Goal: Use online tool/utility: Utilize a website feature to perform a specific function

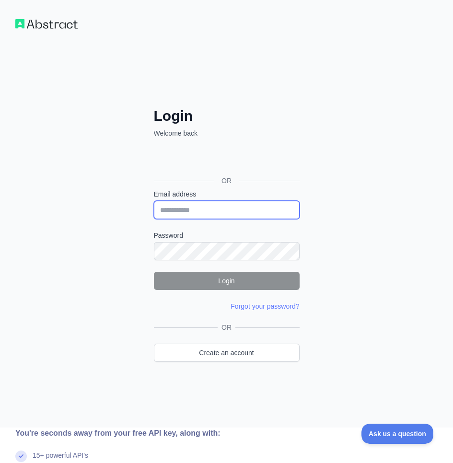
click at [203, 212] on input "Email address" at bounding box center [227, 210] width 146 height 18
paste input "**********"
type input "**********"
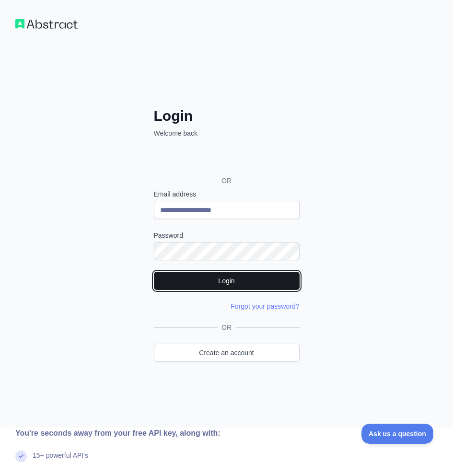
click at [225, 279] on button "Login" at bounding box center [227, 281] width 146 height 18
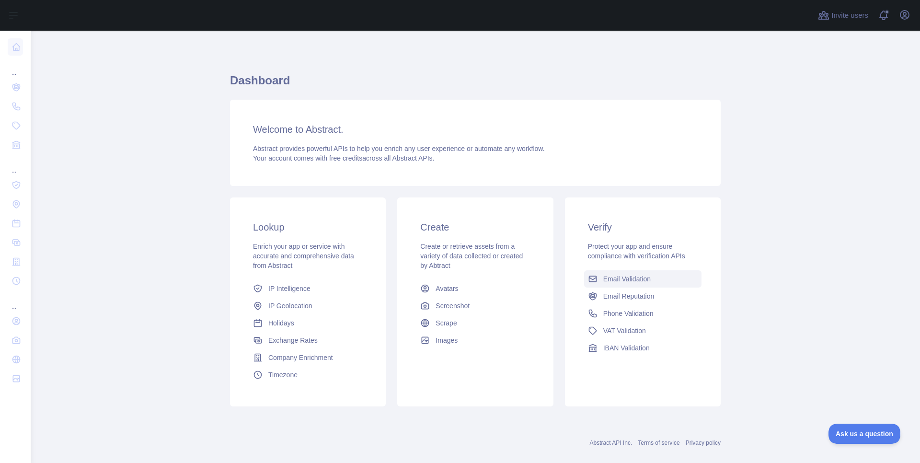
click at [635, 279] on span "Email Validation" at bounding box center [626, 279] width 47 height 10
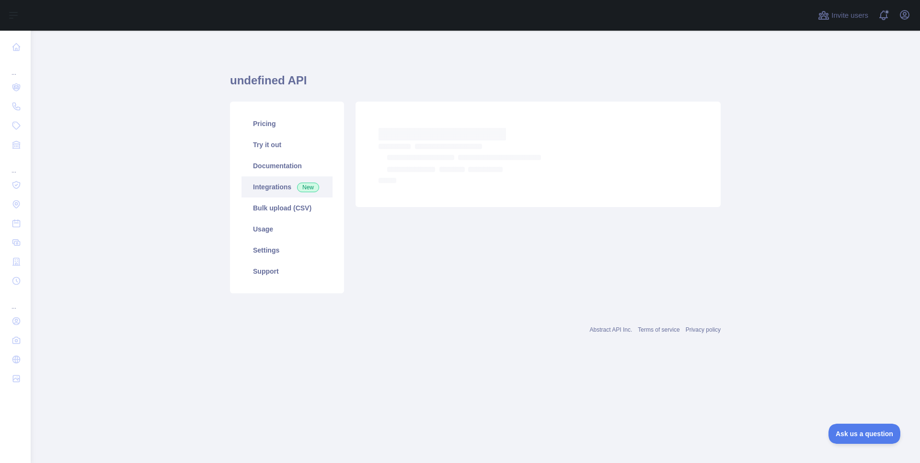
click at [271, 186] on link "Integrations New" at bounding box center [287, 186] width 91 height 21
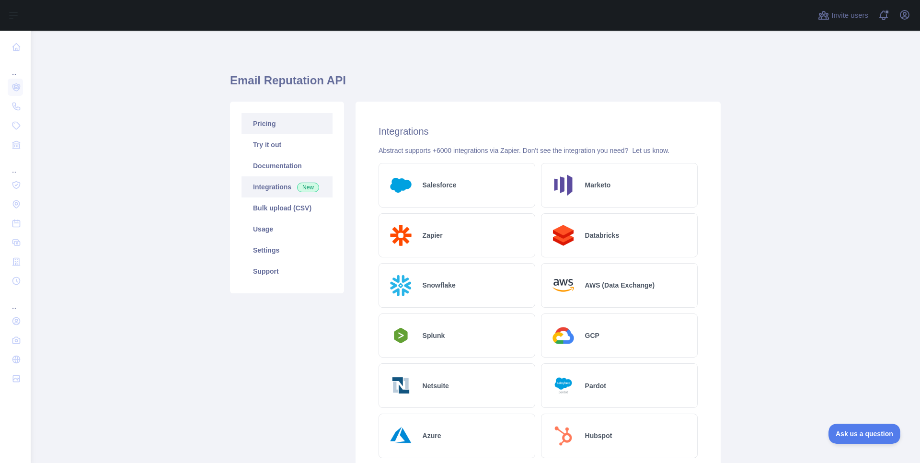
click at [304, 125] on link "Pricing" at bounding box center [287, 123] width 91 height 21
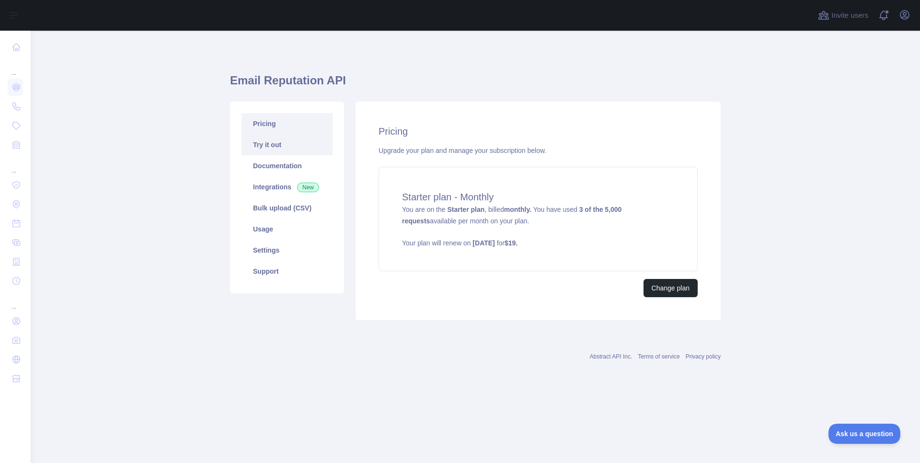
click at [300, 143] on link "Try it out" at bounding box center [287, 144] width 91 height 21
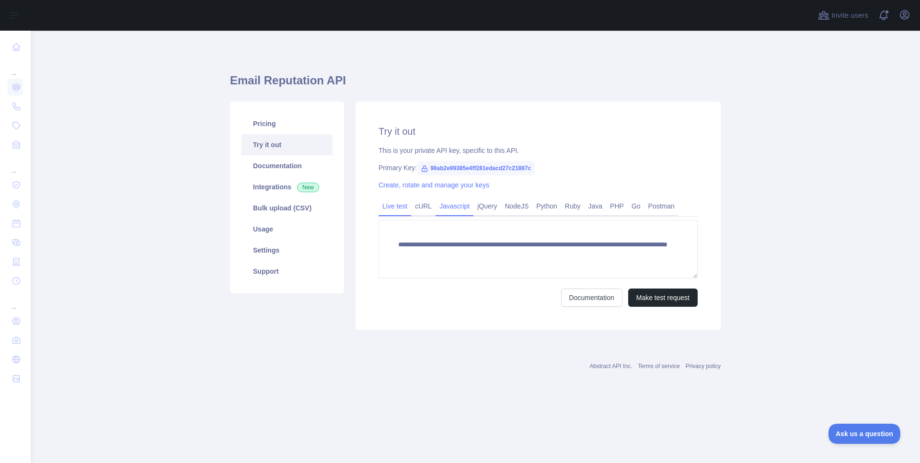
click at [450, 210] on link "Javascript" at bounding box center [455, 205] width 38 height 15
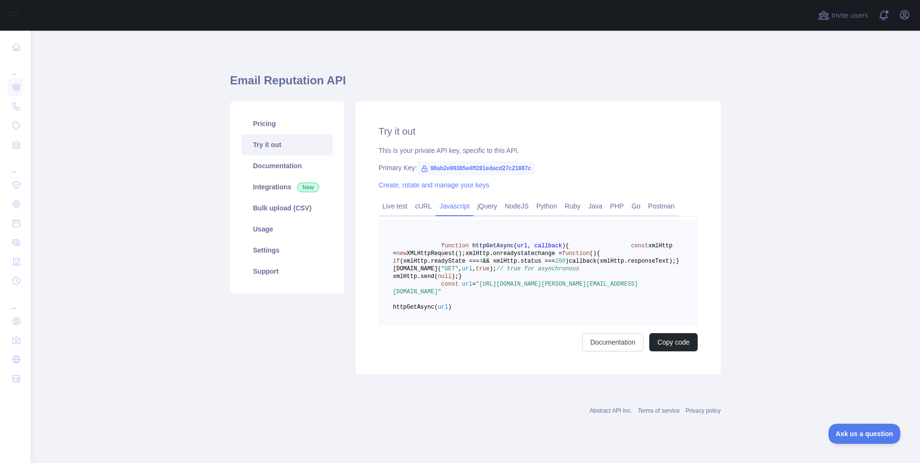
scroll to position [21, 0]
click at [393, 198] on link "Live test" at bounding box center [395, 205] width 33 height 15
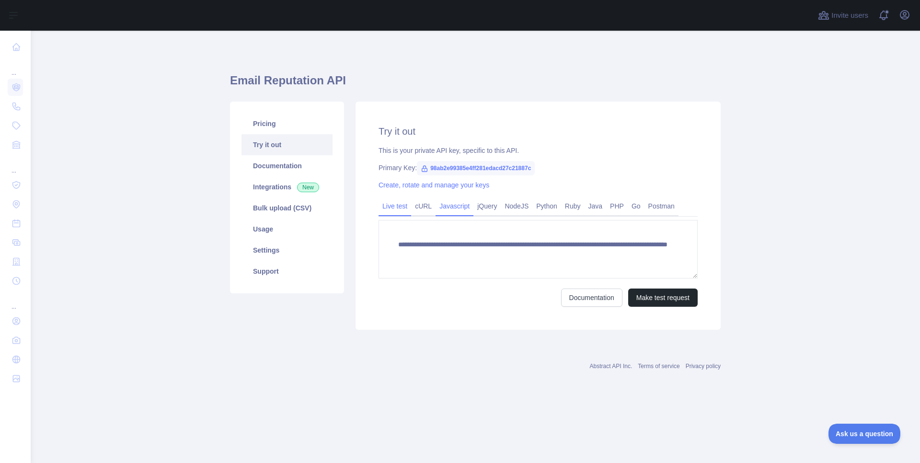
click at [445, 207] on link "Javascript" at bounding box center [455, 205] width 38 height 15
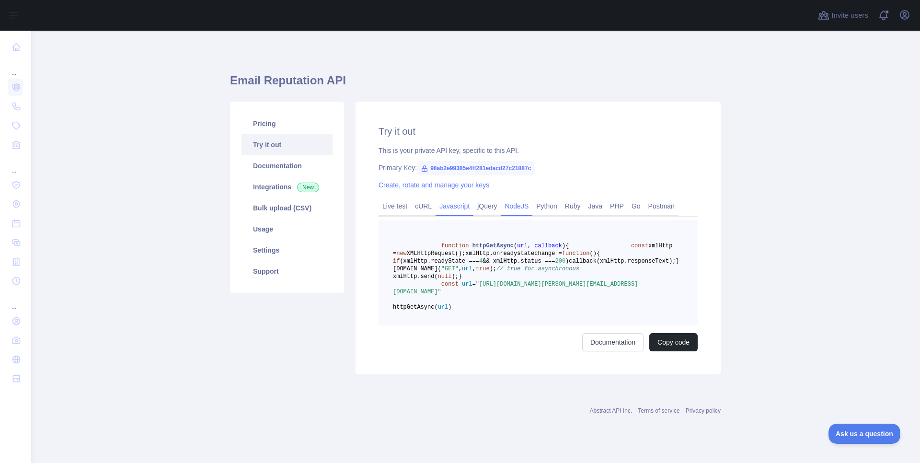
click at [513, 210] on link "NodeJS" at bounding box center [517, 205] width 32 height 15
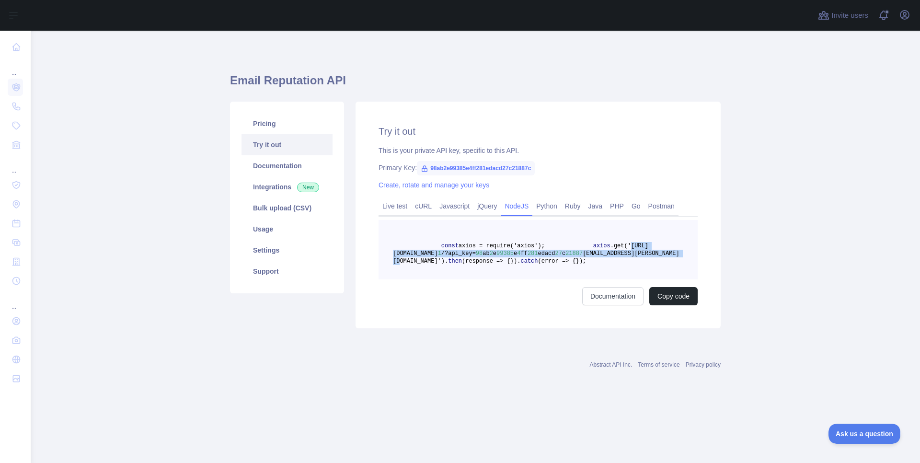
drag, startPoint x: 630, startPoint y: 261, endPoint x: 480, endPoint y: 253, distance: 150.2
click at [480, 253] on span "axios .get('https://emailreputation.abstractapi.com/v 1 /?api_key= 98 ab 2 e 99…" at bounding box center [536, 253] width 287 height 22
copy span "https://emailreputation.abstractapi.com/v 1 /?api_key= 98 ab 2 e 99385 e 4 ff 2…"
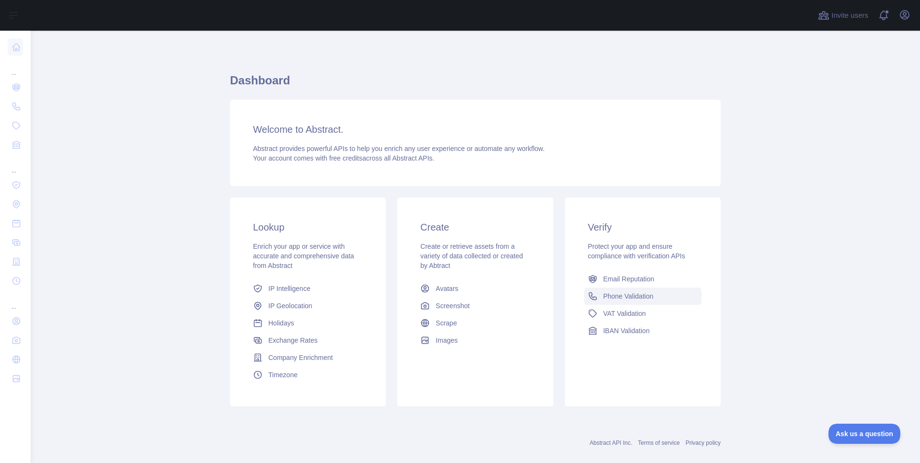
click at [621, 299] on span "Phone Validation" at bounding box center [628, 296] width 50 height 10
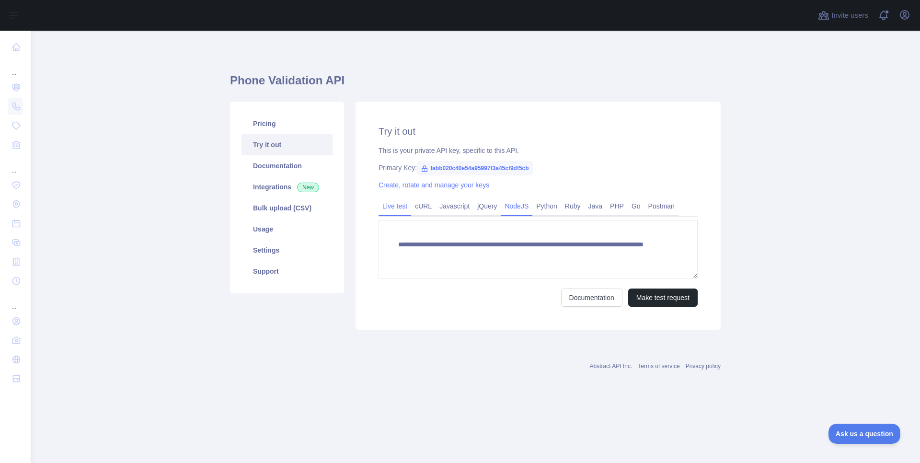
click at [520, 208] on link "NodeJS" at bounding box center [517, 205] width 32 height 15
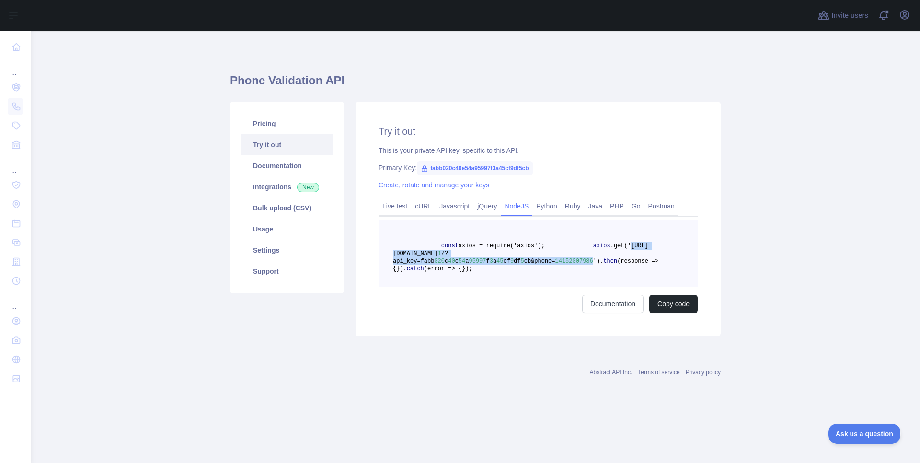
drag, startPoint x: 594, startPoint y: 262, endPoint x: 478, endPoint y: 256, distance: 115.7
click at [478, 256] on span "axios .get('https://phonevalidation.abstractapi.com/v 1 /?api_key=fabb 020 c 40…" at bounding box center [520, 253] width 255 height 22
copy span "https://phonevalidation.abstractapi.com/v 1 /?api_key=fabb 020 c 40 e 54 a 9599…"
click at [400, 203] on link "Live test" at bounding box center [395, 205] width 33 height 15
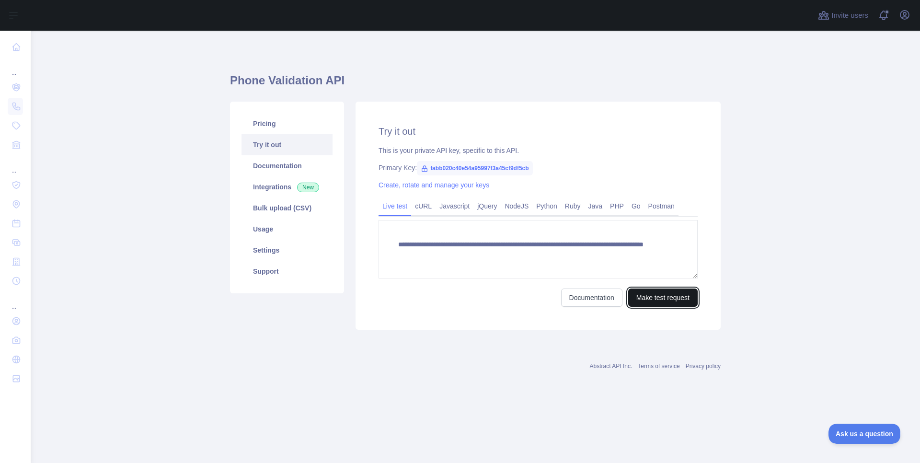
click at [676, 298] on button "Make test request" at bounding box center [662, 297] width 69 height 18
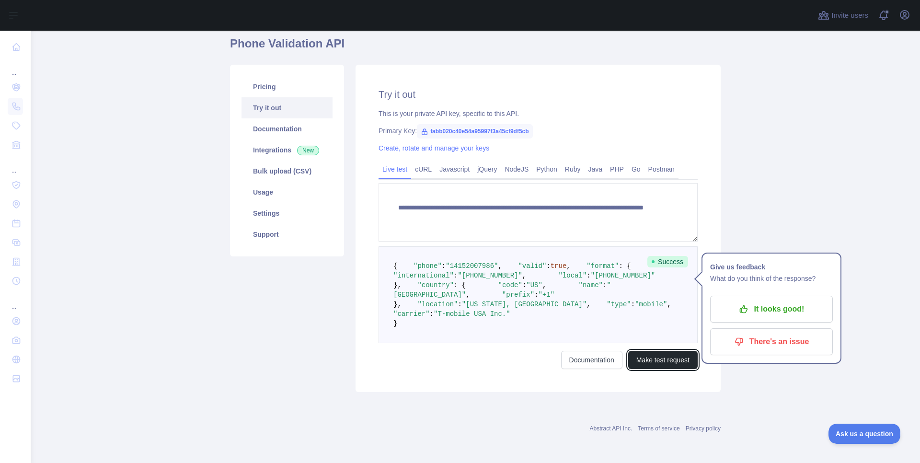
scroll to position [34, 0]
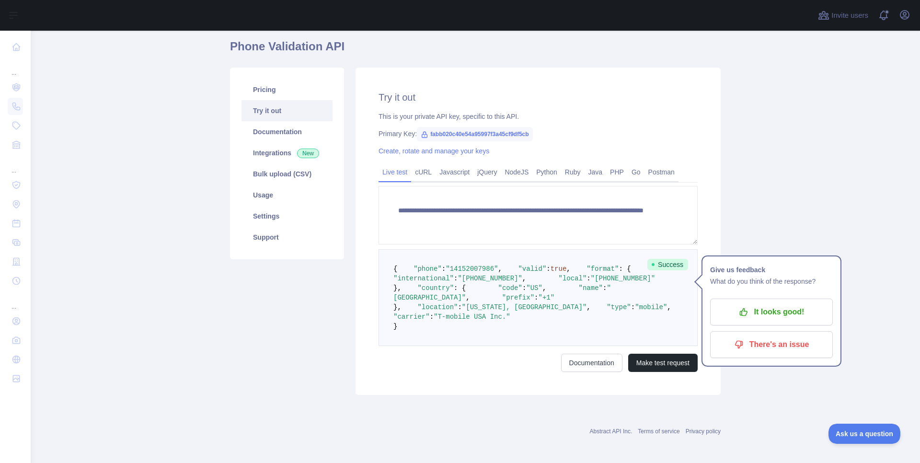
click at [440, 134] on span "fabb020c40e54a95997f3a45cf9df5cb" at bounding box center [474, 134] width 115 height 14
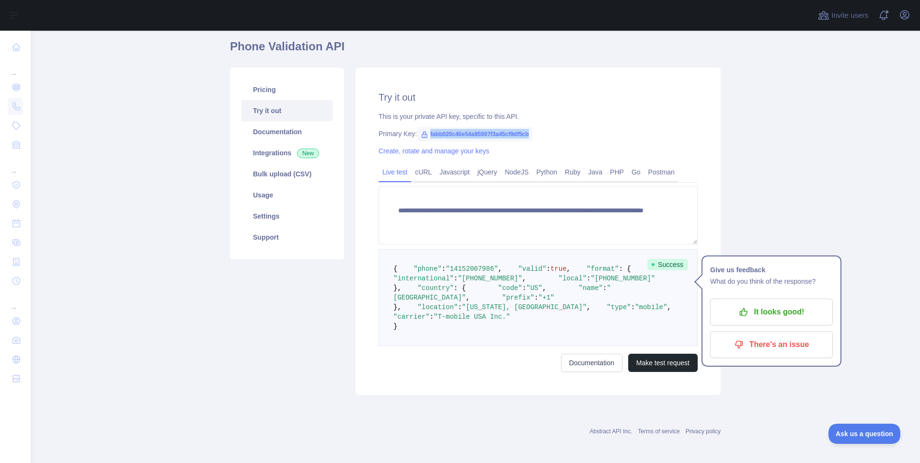
click at [461, 134] on span "fabb020c40e54a95997f3a45cf9df5cb" at bounding box center [474, 134] width 115 height 14
copy span "fabb020c40e54a95997f3a45cf9df5cb"
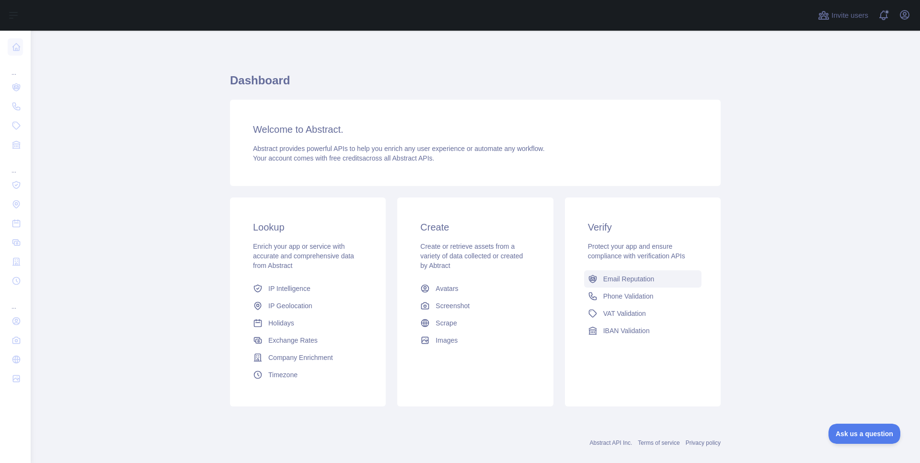
click at [623, 279] on span "Email Reputation" at bounding box center [628, 279] width 51 height 10
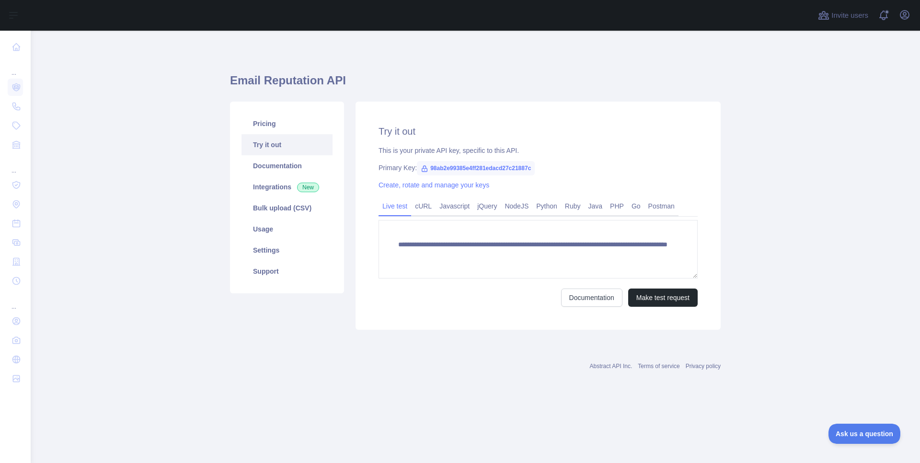
click at [450, 169] on span "98ab2e99385e4ff281edacd27c21887c" at bounding box center [476, 168] width 118 height 14
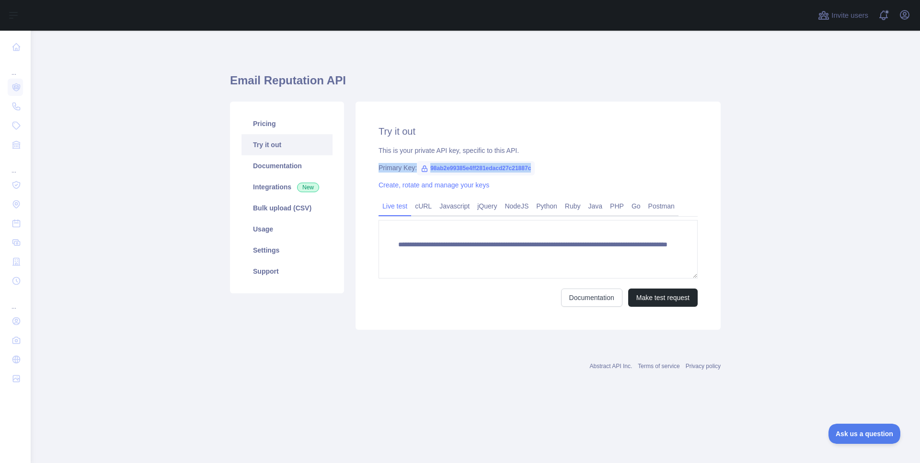
click at [450, 169] on span "98ab2e99385e4ff281edacd27c21887c" at bounding box center [476, 168] width 118 height 14
copy span "98ab2e99385e4ff281edacd27c21887c"
click at [679, 298] on button "Make test request" at bounding box center [662, 297] width 69 height 18
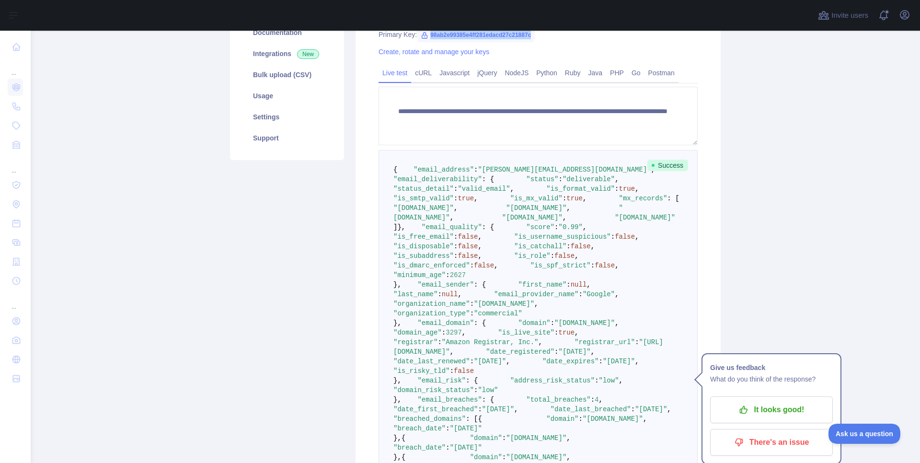
scroll to position [135, 0]
